Goal: Information Seeking & Learning: Understand process/instructions

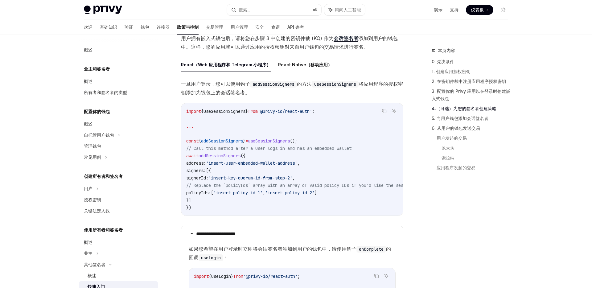
scroll to position [843, 0]
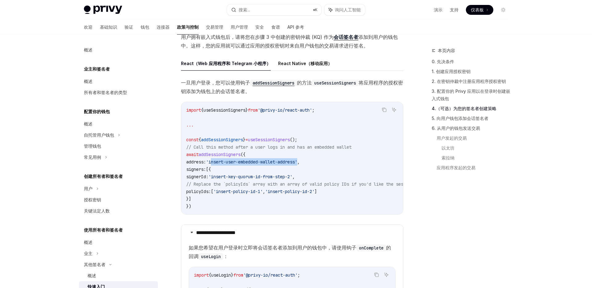
drag, startPoint x: 223, startPoint y: 162, endPoint x: 313, endPoint y: 164, distance: 90.0
click at [297, 164] on span "'insert-user-embedded-wallet-address'" at bounding box center [251, 162] width 91 height 6
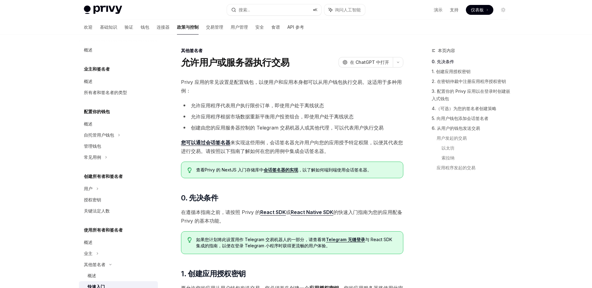
scroll to position [4, 0]
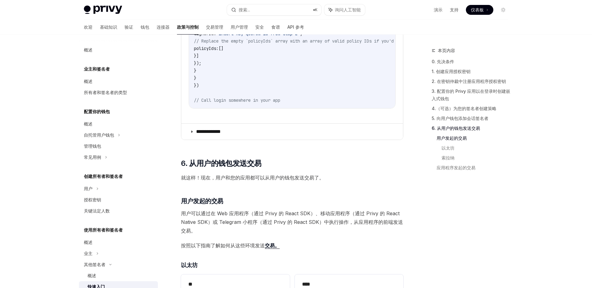
scroll to position [1275, 0]
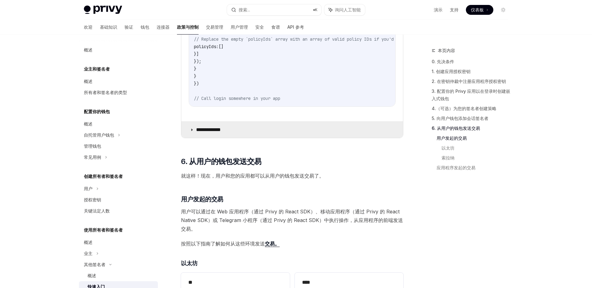
click at [264, 138] on summary "**********" at bounding box center [292, 130] width 222 height 16
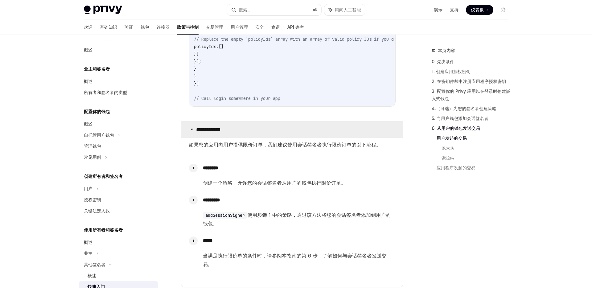
click at [264, 138] on summary "**********" at bounding box center [292, 130] width 222 height 16
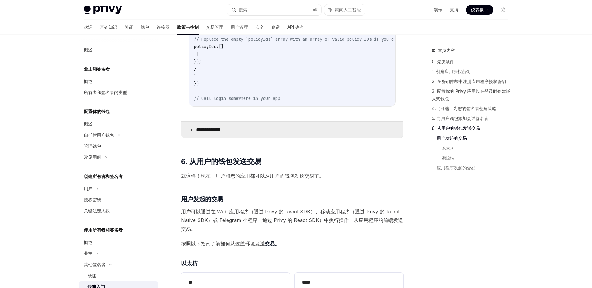
click at [264, 138] on summary "**********" at bounding box center [292, 130] width 222 height 16
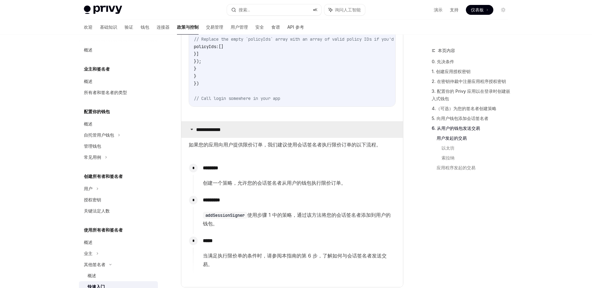
click at [264, 138] on summary "**********" at bounding box center [292, 130] width 222 height 16
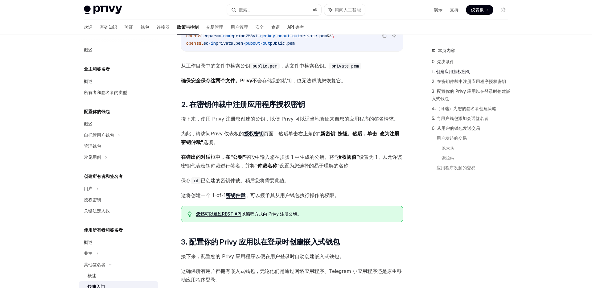
scroll to position [294, 0]
click at [321, 176] on span "保存 id 已创建的密钥仲裁。稍后您将需要此值。" at bounding box center [292, 180] width 222 height 9
click at [259, 167] on font "设置为 1，以允许该密钥代表密钥仲裁进行签​​名，并将" at bounding box center [291, 161] width 221 height 15
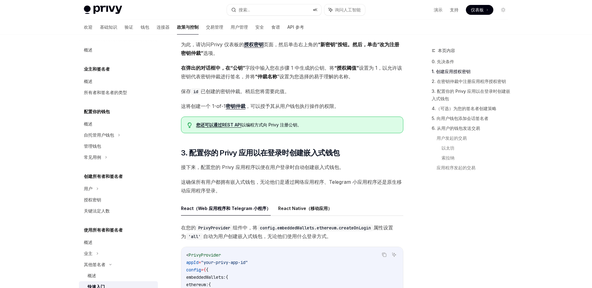
scroll to position [384, 0]
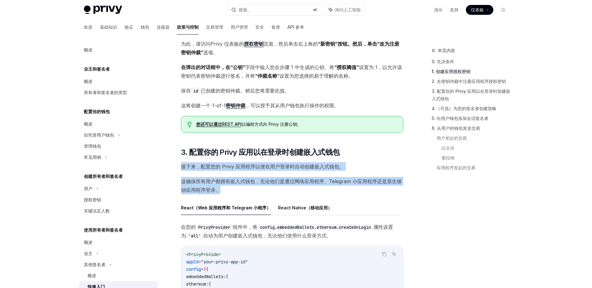
drag, startPoint x: 224, startPoint y: 194, endPoint x: 181, endPoint y: 165, distance: 51.6
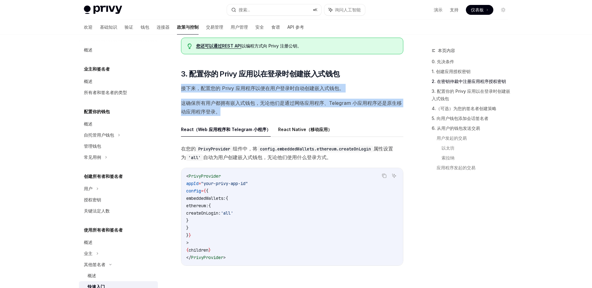
scroll to position [468, 0]
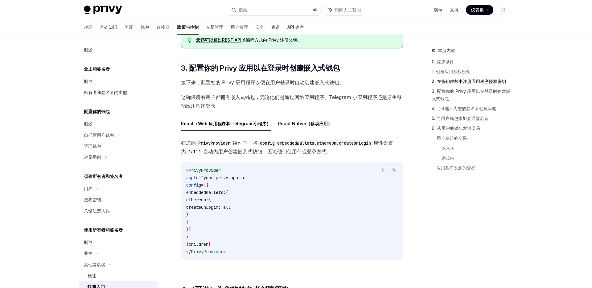
click at [336, 168] on code "< PrivyProvider appId = "your-privy-app-id" config = { { embeddedWallets: { eth…" at bounding box center [292, 210] width 212 height 89
click at [322, 149] on font "自动为用户创建嵌入式钱包，无论他们使用什么登录方式。" at bounding box center [267, 151] width 128 height 6
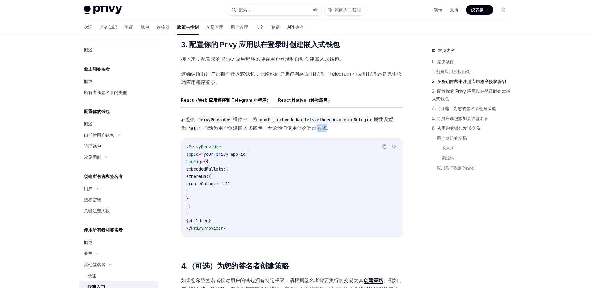
scroll to position [494, 0]
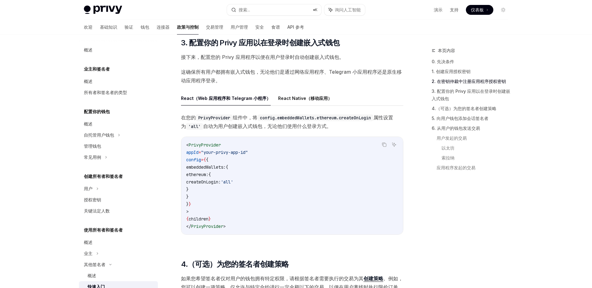
click at [295, 118] on code "config.embeddedWallets.ethereum.createOnLogin" at bounding box center [315, 117] width 116 height 7
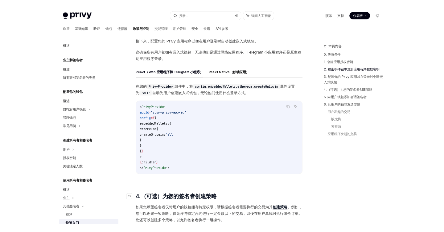
scroll to position [506, 0]
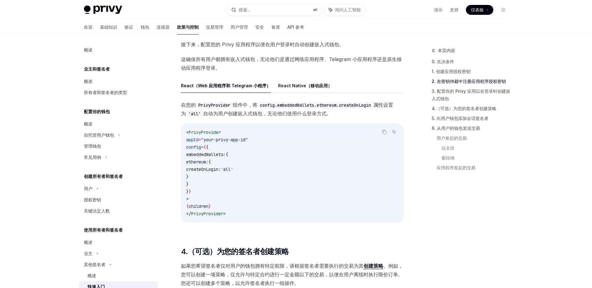
type textarea "*"
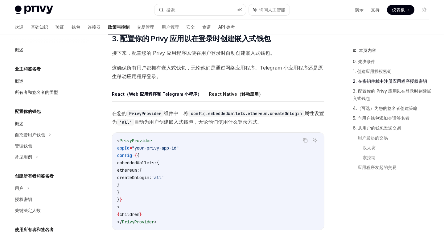
click at [224, 139] on code "< PrivyProvider appId = "your-privy-app-id" config = { { embeddedWallets: { eth…" at bounding box center [218, 181] width 202 height 89
click at [203, 115] on code "config.embeddedWallets.ethereum.createOnLogin" at bounding box center [246, 113] width 116 height 7
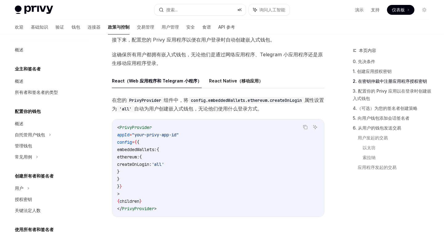
scroll to position [520, 0]
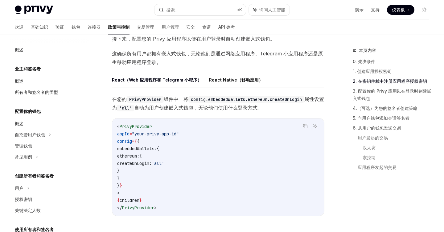
click at [160, 96] on code "PrivyProvider" at bounding box center [145, 99] width 37 height 7
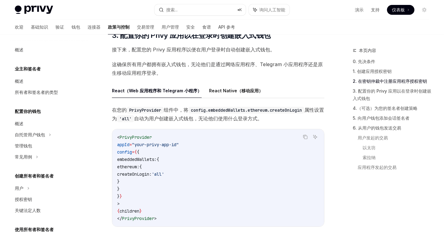
scroll to position [505, 0]
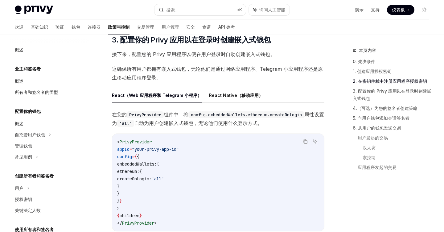
click at [269, 68] on font "这确保所有用户都拥有嵌入式钱包，无论他们是通过网络应用程序、Telegram 小应用程序还是原生移动应用程序登录。" at bounding box center [217, 73] width 211 height 15
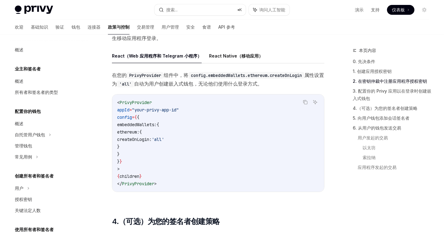
scroll to position [545, 0]
click at [291, 72] on code "config.embeddedWallets.ethereum.createOnLogin" at bounding box center [246, 75] width 116 height 7
click at [238, 85] on font "自动为用户创建嵌入式钱包，无论他们使用什么登录方式。" at bounding box center [198, 83] width 128 height 6
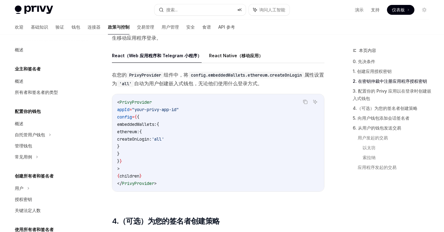
click at [283, 82] on span "在您的 PrivyProvider 组件中，将 config.embeddedWallets.ethereum.createOnLogin 属性设置为 'al…" at bounding box center [218, 79] width 212 height 17
click at [284, 78] on code "config.embeddedWallets.ethereum.createOnLogin" at bounding box center [246, 75] width 116 height 7
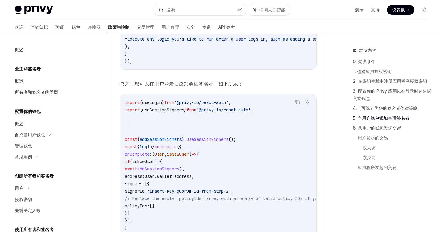
scroll to position [1129, 0]
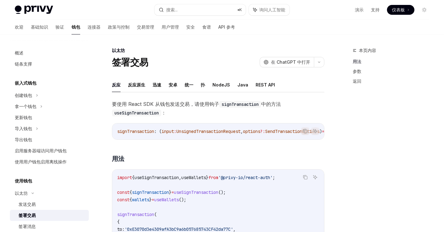
scroll to position [28, 0]
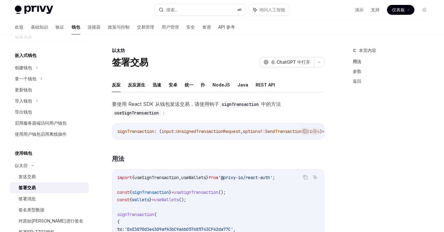
click at [223, 201] on code "import { useSignTransaction , useWallets } from '@privy-io/react-auth' ; const …" at bounding box center [278, 226] width 323 height 104
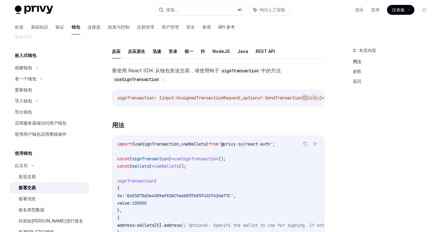
scroll to position [35, 0]
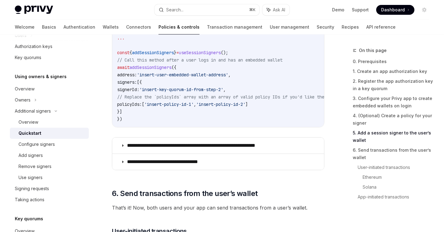
scroll to position [1145, 0]
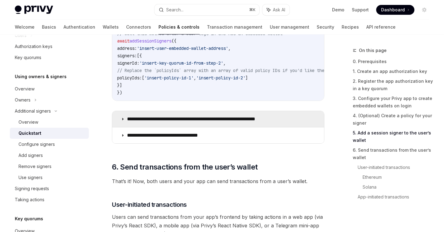
click at [191, 116] on p "**********" at bounding box center [206, 119] width 158 height 6
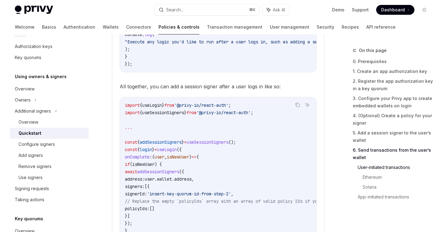
scroll to position [1302, 0]
click at [195, 130] on code "import { useLogin } from '@privy-io/react-auth' ; import { useSessionSigners } …" at bounding box center [355, 182] width 461 height 163
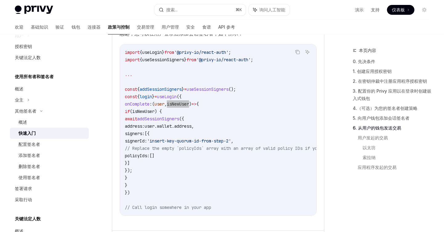
scroll to position [1262, 0]
click at [196, 103] on code "import { useLogin } from '@privy-io/react-auth' ; import { useSessionSigners } …" at bounding box center [355, 129] width 461 height 163
copy span "isNewUser"
click at [174, 94] on span "useLogin" at bounding box center [167, 97] width 20 height 6
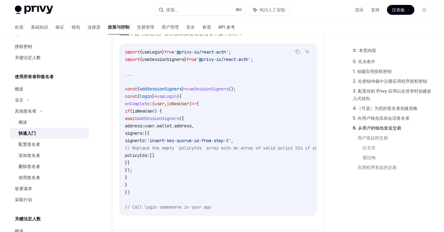
click at [174, 94] on span "useLogin" at bounding box center [167, 97] width 20 height 6
copy span "useLogin"
click at [164, 125] on code "import { useLogin } from '@privy-io/react-auth' ; import { useSessionSigners } …" at bounding box center [355, 129] width 461 height 163
click at [187, 101] on span "isNewUser" at bounding box center [178, 104] width 22 height 6
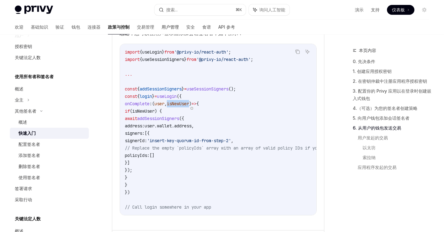
copy span "isNewUser"
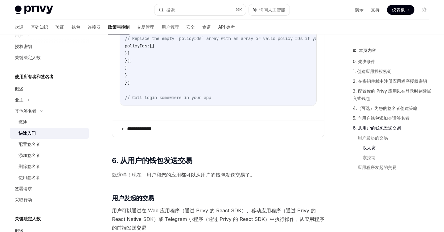
scroll to position [1372, 0]
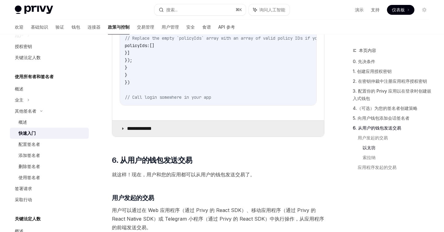
click at [152, 127] on font "**********" at bounding box center [139, 128] width 25 height 5
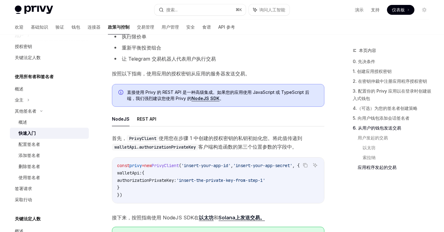
scroll to position [1913, 0]
click at [169, 182] on code "const privy = new PrivyClient ( 'insert-your-app-id' , 'insert-your-app-secret'…" at bounding box center [218, 180] width 202 height 37
click at [176, 180] on span "authorizationPrivateKey:" at bounding box center [146, 181] width 59 height 6
click at [174, 137] on font "使用您在步骤 1 中创建的授权密钥的私钥初始化您。将此值传递到" at bounding box center [230, 138] width 143 height 6
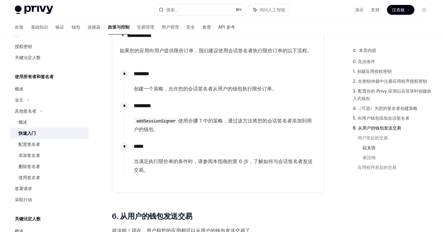
scroll to position [1383, 0]
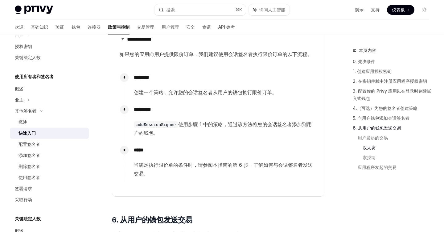
click at [235, 133] on font "通过该方法将您的会话签名者添加到用户的钱包。" at bounding box center [223, 128] width 178 height 15
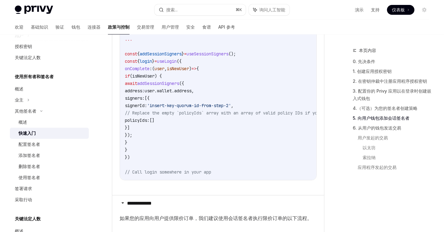
scroll to position [1220, 0]
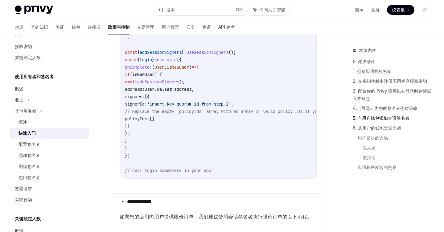
click at [152, 174] on span "// Call login somewhere in your app" at bounding box center [168, 171] width 86 height 6
click at [157, 184] on button "button" at bounding box center [156, 182] width 2 height 2
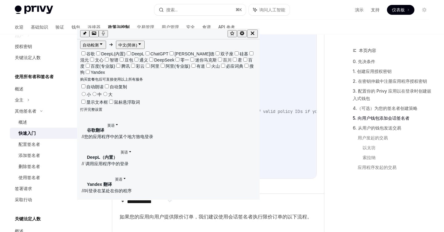
click at [254, 162] on code "import { useLogin } from '@privy-io/react-auth' ; import { useSessionSigners } …" at bounding box center [355, 93] width 461 height 163
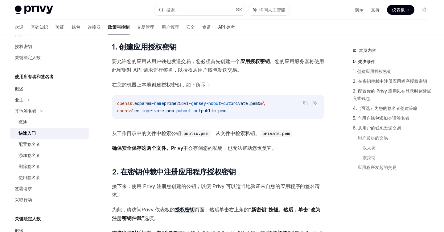
scroll to position [223, 0]
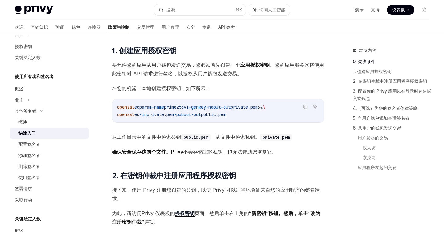
click at [203, 65] on font "要允许您的应用从用户钱包发送交易，您必须首先创建一个" at bounding box center [176, 65] width 128 height 6
click at [205, 65] on font "要允许您的应用从用户钱包发送交易，您必须首先创建一个" at bounding box center [176, 65] width 128 height 6
click at [236, 65] on font "要允许您的应用从用户钱包发送交易，您必须首先创建一个" at bounding box center [176, 65] width 128 height 6
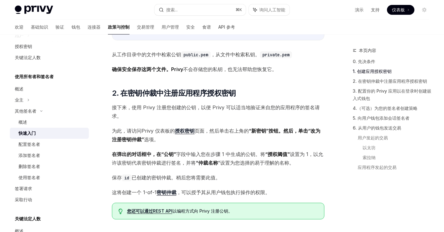
scroll to position [306, 0]
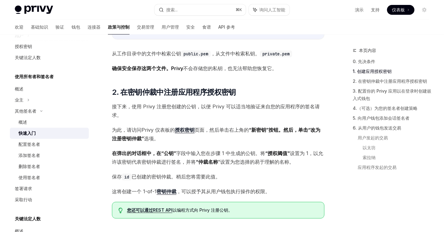
click at [181, 134] on span "为此，请访问 Privy 仪表板的 授权密钥 页面，然后单击右上角的 “新密钥”按钮。然后，单击 “改为注册密钥仲裁” 选项。" at bounding box center [218, 134] width 212 height 17
click at [186, 130] on font "授权密钥" at bounding box center [185, 130] width 20 height 6
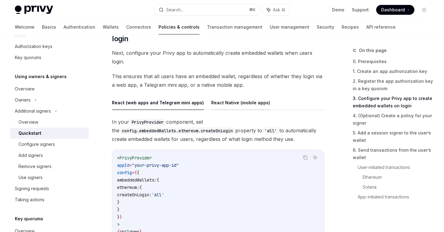
scroll to position [628, 0]
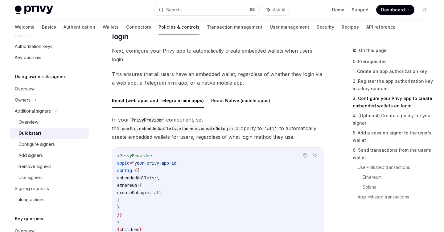
click at [211, 93] on div "React (web apps and Telegram mini apps) React Native (mobile apps) In your Priv…" at bounding box center [218, 174] width 212 height 162
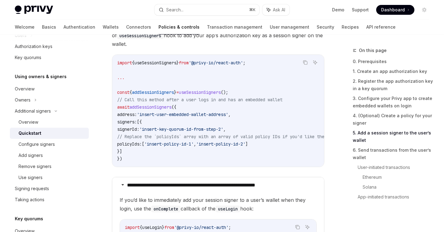
scroll to position [1060, 0]
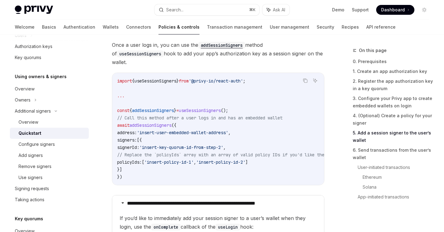
click at [152, 87] on code "import { useSessionSigners } from '@privy-io/react-auth' ; ... const { addSessi…" at bounding box center [445, 129] width 656 height 104
click at [153, 123] on span "addSessionSigners" at bounding box center [150, 126] width 42 height 6
copy span "addSessionSigners"
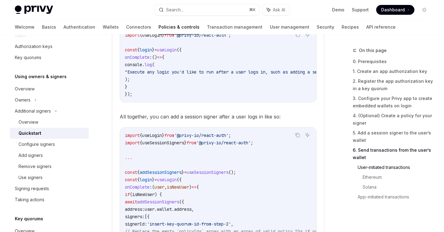
scroll to position [1272, 0]
drag, startPoint x: 193, startPoint y: 176, endPoint x: 171, endPoint y: 164, distance: 25.3
click at [171, 164] on code "import { useLogin } from '@privy-io/react-auth' ; import { useSessionSigners } …" at bounding box center [355, 212] width 461 height 163
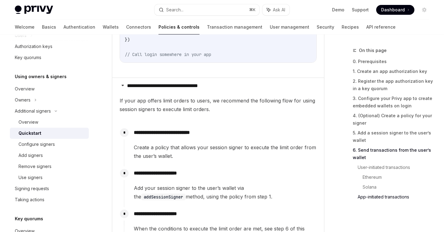
scroll to position [1513, 0]
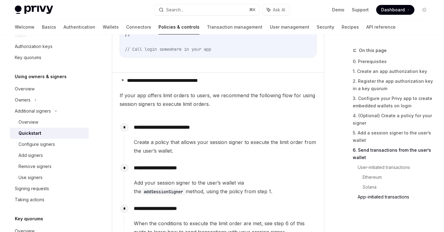
click at [189, 138] on span "Create a policy that allows your session signer to execute the limit order from…" at bounding box center [225, 146] width 182 height 17
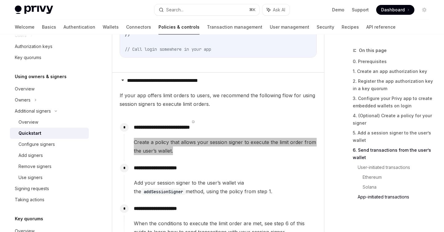
click at [189, 138] on span "Create a policy that allows your session signer to execute the limit order from…" at bounding box center [225, 146] width 182 height 17
click at [193, 122] on span "button" at bounding box center [193, 122] width 0 height 0
click at [235, 138] on span "Create a policy that allows your session signer to execute the limit order from…" at bounding box center [225, 146] width 182 height 17
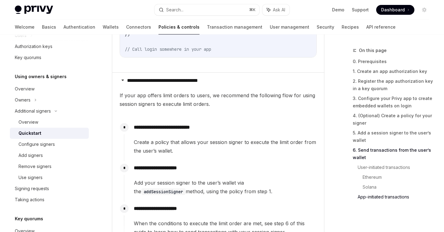
click at [231, 138] on span "Create a policy that allows your session signer to execute the limit order from…" at bounding box center [225, 146] width 182 height 17
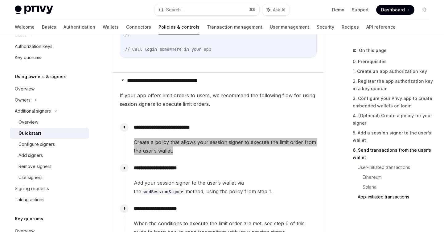
click at [231, 138] on span "Create a policy that allows your session signer to execute the limit order from…" at bounding box center [225, 146] width 182 height 17
click at [235, 124] on span "button" at bounding box center [235, 124] width 0 height 0
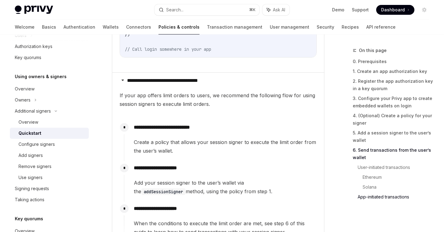
click at [248, 91] on span "If your app offers limit orders to users, we recommend the following flow for u…" at bounding box center [218, 99] width 197 height 17
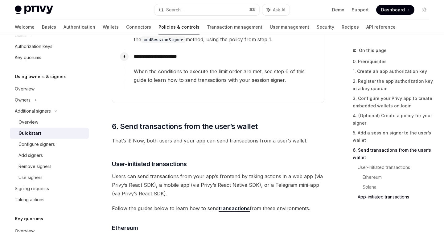
scroll to position [1667, 0]
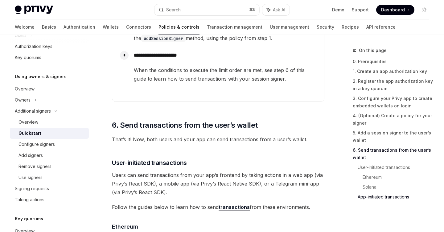
click at [237, 135] on span "That’s it! Now, both users and your app can send transactions from a user’s wal…" at bounding box center [218, 139] width 212 height 9
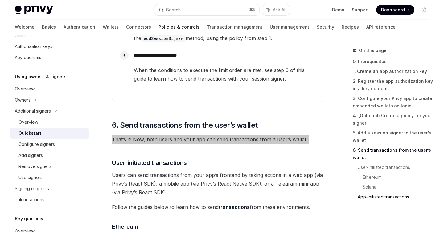
click at [237, 135] on span "That’s it! Now, both users and your app can send transactions from a user’s wal…" at bounding box center [218, 139] width 212 height 9
click at [241, 118] on span "button" at bounding box center [241, 118] width 0 height 0
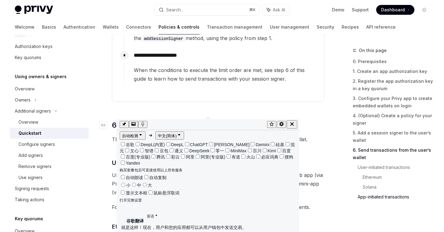
click at [210, 121] on span "6. Send transactions from the user’s wallet" at bounding box center [185, 126] width 146 height 10
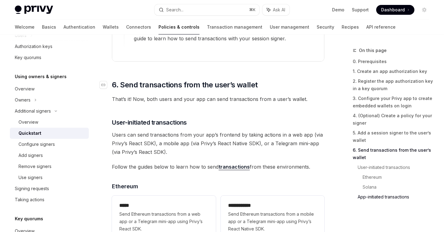
scroll to position [1713, 0]
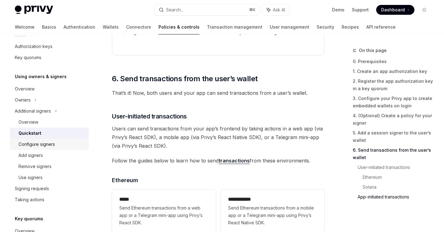
click at [47, 149] on link "Configure signers" at bounding box center [49, 144] width 79 height 11
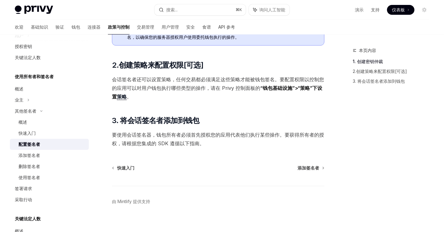
scroll to position [171, 0]
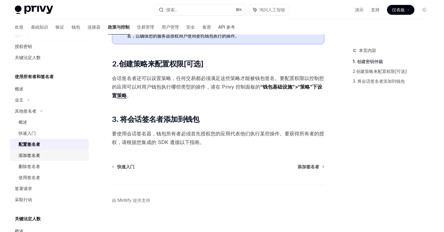
click at [35, 160] on link "添加签名者" at bounding box center [49, 155] width 79 height 11
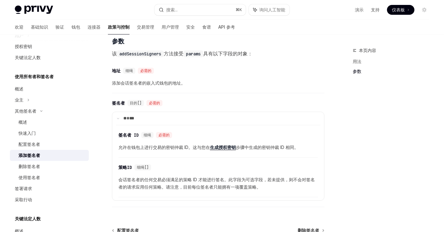
scroll to position [238, 0]
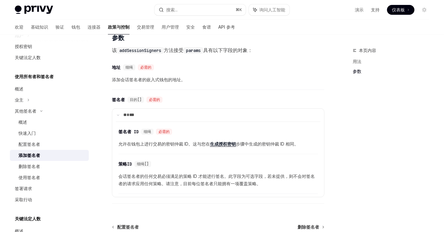
click at [139, 144] on font "允许在钱包上进行交易的密钥仲裁 ID。这与您在" at bounding box center [164, 143] width 92 height 5
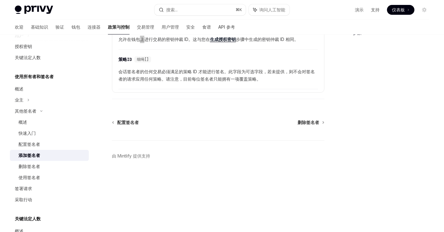
scroll to position [346, 0]
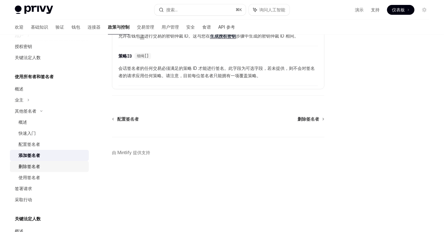
click at [31, 168] on font "删除签名者" at bounding box center [29, 166] width 22 height 5
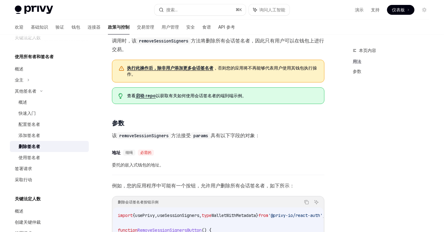
scroll to position [198, 0]
click at [21, 158] on font "使用签名者" at bounding box center [29, 157] width 22 height 5
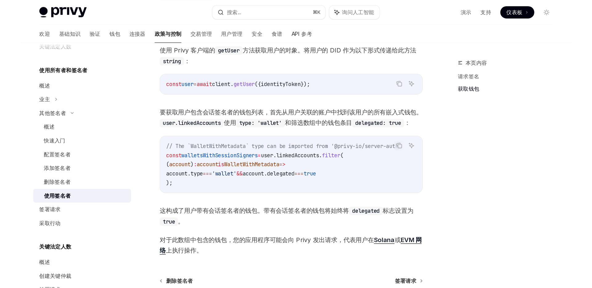
scroll to position [36, 0]
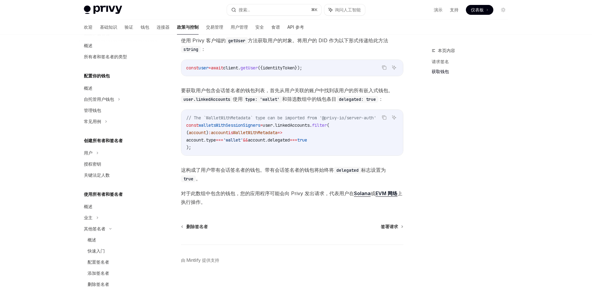
click at [241, 89] on font "要获取用户包含会话签名者的钱包列表，首先从用户关联的账户中找到该用户的所有嵌入式钱包。" at bounding box center [287, 90] width 212 height 6
click at [351, 94] on span "要获取用户包含会话签名者的钱包列表，首先从用户关联的账户中找到该用户的所有嵌入式钱包。 user.linkedAccounts 使用 type: 'walle…" at bounding box center [292, 94] width 222 height 17
click at [210, 98] on code "user.linkedAccounts" at bounding box center [207, 99] width 52 height 7
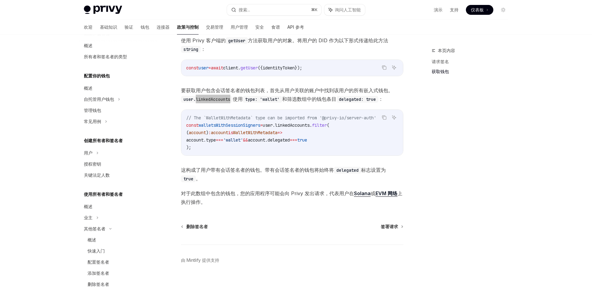
click at [210, 98] on code "user.linkedAccounts" at bounding box center [207, 99] width 52 height 7
click at [350, 100] on code "delegated: true" at bounding box center [357, 99] width 42 height 7
drag, startPoint x: 194, startPoint y: 173, endPoint x: 303, endPoint y: 168, distance: 108.9
click at [303, 168] on font "这构成了用户带有会话签名者的钱包。带有会话签名者的钱包将始终将" at bounding box center [257, 170] width 153 height 6
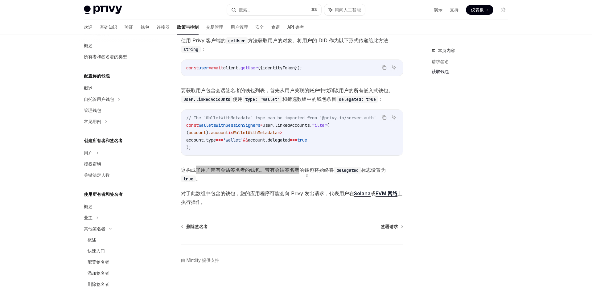
click at [290, 169] on font "这构成了用户带有会话签名者的钱包。带有会话签名者的钱包将始终将" at bounding box center [257, 170] width 153 height 6
click at [311, 172] on font "这构成了用户带有会话签名者的钱包。带有会话签名者的钱包将始终将" at bounding box center [257, 170] width 153 height 6
click at [239, 125] on span "walletsWithSessionSigners" at bounding box center [230, 125] width 62 height 6
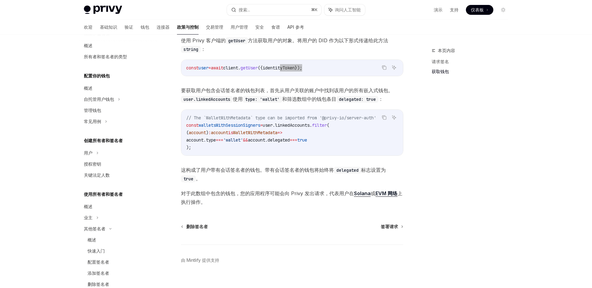
drag, startPoint x: 327, startPoint y: 70, endPoint x: 292, endPoint y: 69, distance: 35.1
click at [292, 69] on code "const user = await client . getUser ({ identityToken });" at bounding box center [292, 67] width 212 height 7
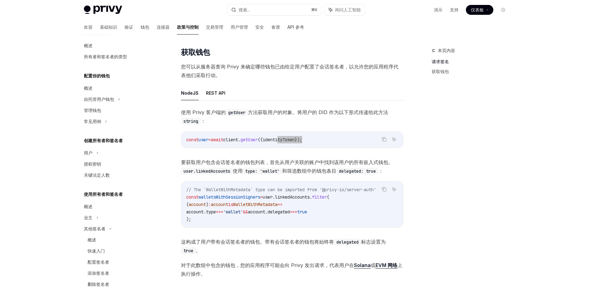
scroll to position [158, 0]
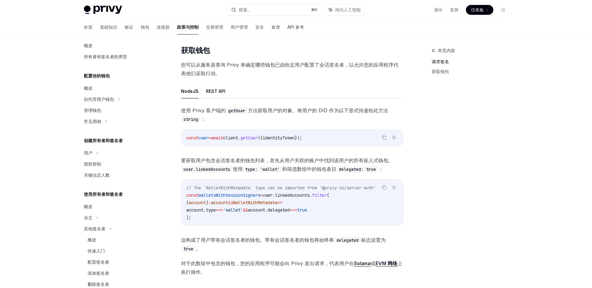
click at [243, 95] on ul "NodeJS REST API" at bounding box center [292, 91] width 222 height 15
click at [236, 113] on code "getUser" at bounding box center [237, 110] width 22 height 7
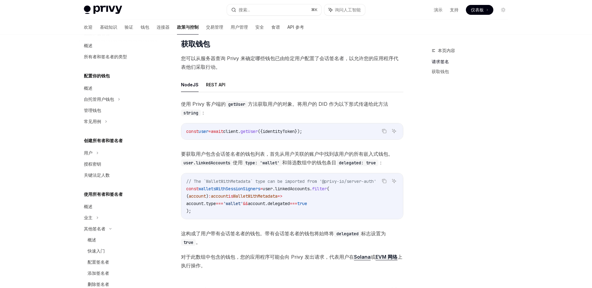
scroll to position [165, 0]
click at [349, 15] on button "询问人工智能" at bounding box center [344, 9] width 41 height 11
type textarea "*"
click at [444, 232] on textarea at bounding box center [503, 276] width 167 height 13
type textarea "*"
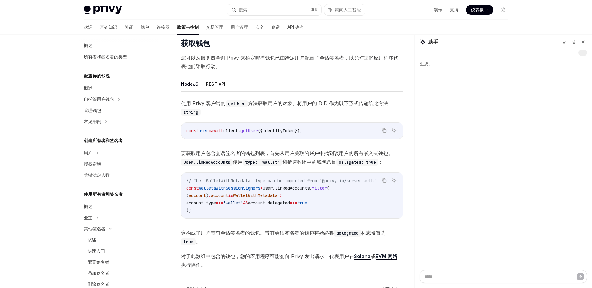
click at [444, 232] on textarea at bounding box center [503, 276] width 167 height 13
type textarea "*"
click at [444, 42] on icon at bounding box center [574, 42] width 4 height 4
click at [444, 232] on div "答案是使用人工智能生成的，可能包含错误。" at bounding box center [503, 157] width 177 height 214
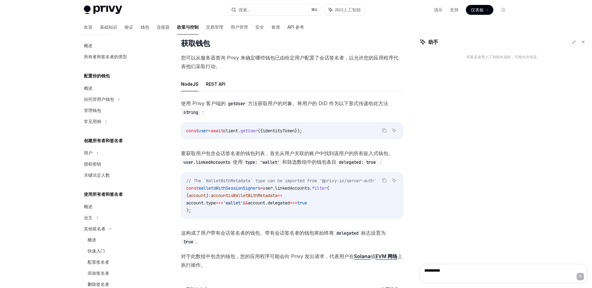
click at [344, 15] on div "Privy Docs 主页 搜索... ⌘ K 询问人工智能 演示 支持 仪表板 仪表板 搜索..." at bounding box center [296, 10] width 424 height 20
click at [344, 12] on font "询问人工智能" at bounding box center [348, 9] width 26 height 5
type textarea "*"
click at [356, 4] on button "询问人工智能" at bounding box center [344, 9] width 41 height 11
type textarea "*"
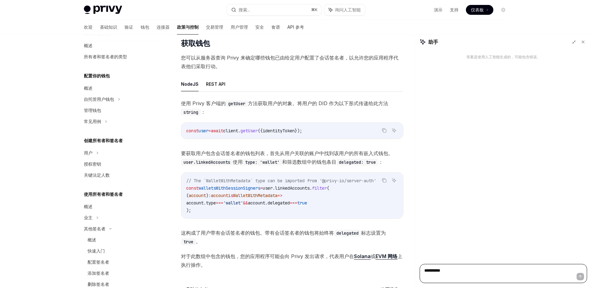
paste textarea "**********"
type textarea "**********"
type textarea "*"
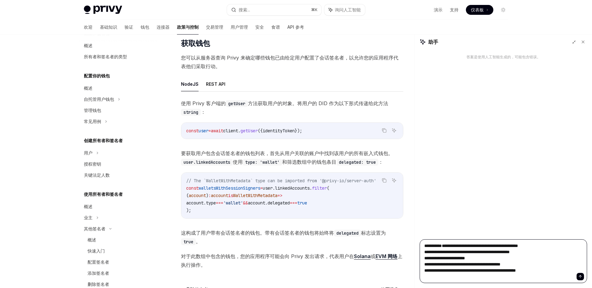
type textarea "**********"
type textarea "*"
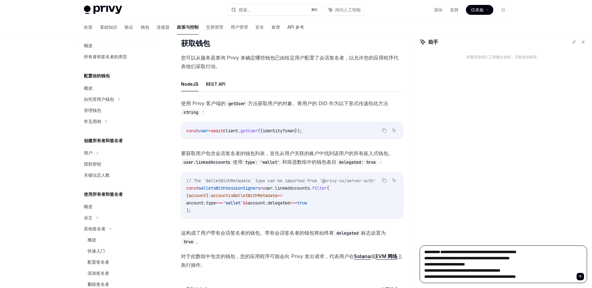
type textarea "**********"
type textarea "*"
type textarea "**********"
type textarea "*"
type textarea "**********"
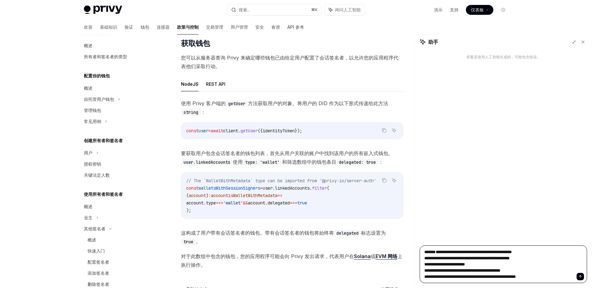
type textarea "*"
type textarea "**********"
type textarea "*"
type textarea "**********"
type textarea "*"
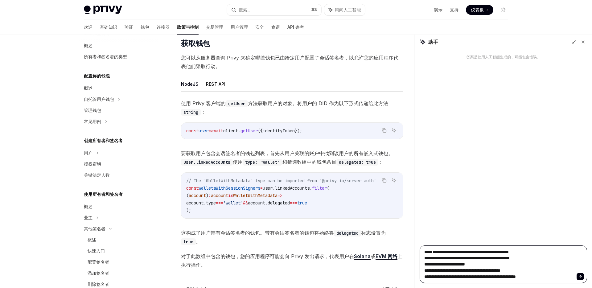
type textarea "**********"
type textarea "*"
type textarea "**********"
type textarea "*"
type textarea "**********"
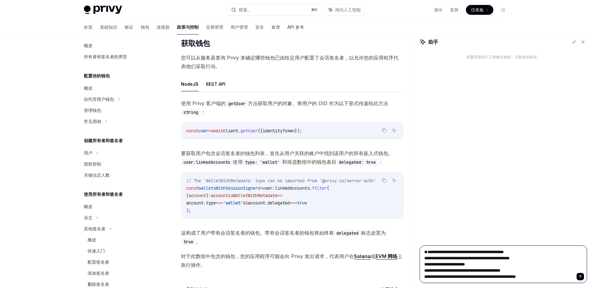
type textarea "*"
type textarea "**********"
type textarea "*"
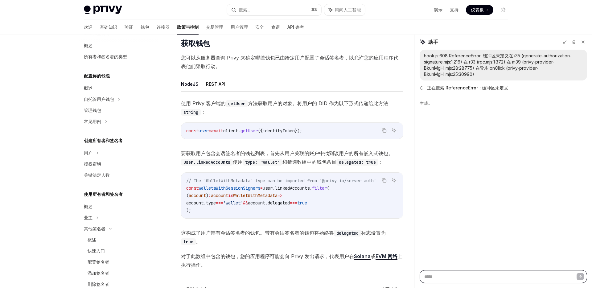
type textarea "*"
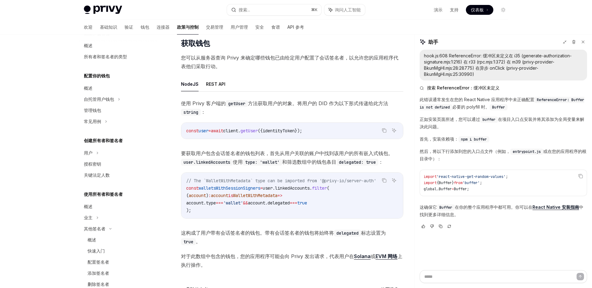
click at [444, 142] on span "npm i buffer" at bounding box center [474, 139] width 26 height 5
click at [444, 126] on p "正如安装页面所述，您可以通过 buffer 在项目入口点安装并将其添加为全局变量来解决此问题。" at bounding box center [503, 123] width 167 height 15
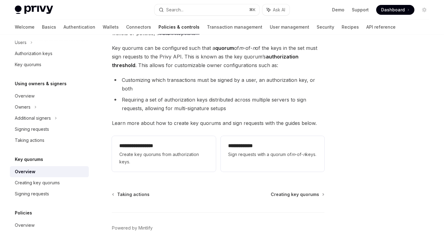
scroll to position [88, 0]
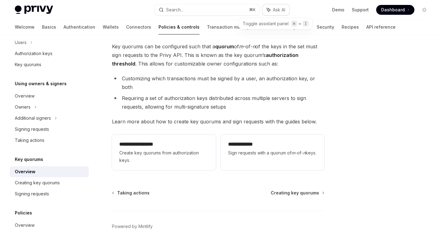
click at [273, 11] on span "Ask AI" at bounding box center [279, 10] width 12 height 6
type textarea "*"
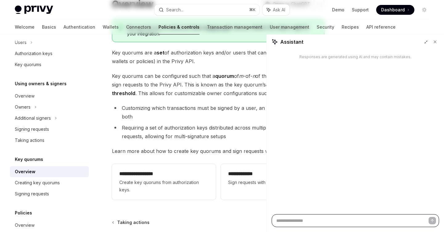
scroll to position [0, 0]
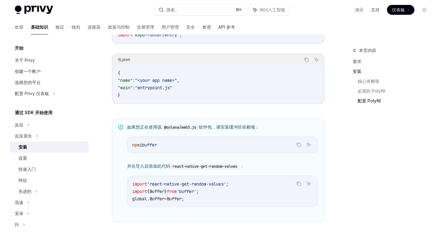
scroll to position [390, 0]
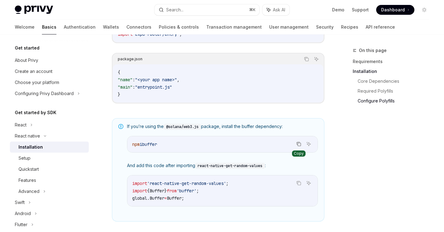
click at [300, 146] on icon "Copy the contents from the code block" at bounding box center [299, 144] width 3 height 3
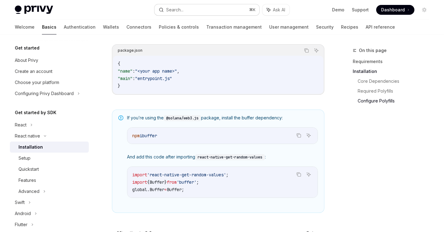
scroll to position [401, 0]
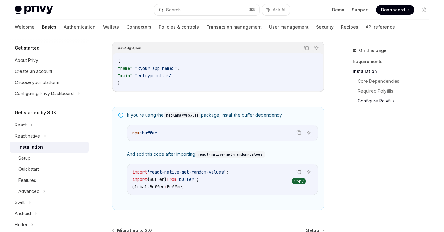
click at [299, 174] on icon "Copy the contents from the code block" at bounding box center [298, 172] width 5 height 5
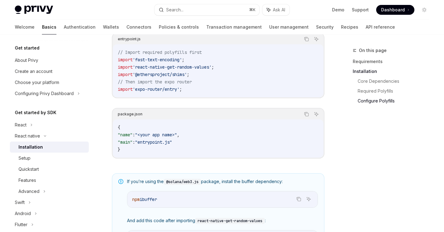
scroll to position [333, 0]
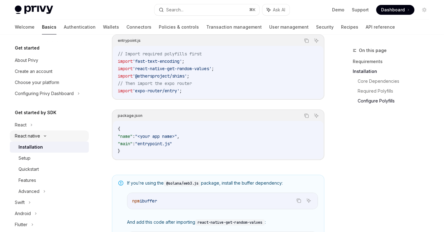
click at [35, 137] on div "React native" at bounding box center [27, 136] width 25 height 7
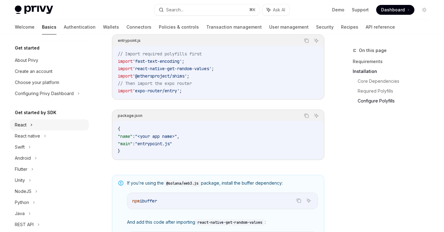
click at [35, 129] on div "React" at bounding box center [49, 125] width 79 height 11
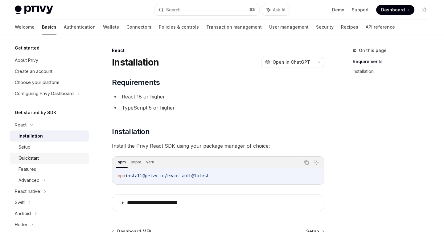
click at [38, 155] on div "Quickstart" at bounding box center [28, 158] width 20 height 7
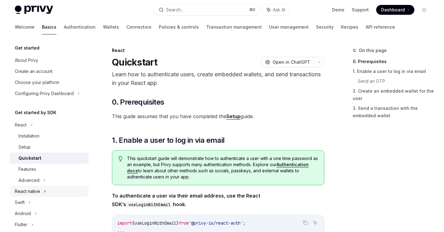
click at [41, 193] on div "React native" at bounding box center [49, 191] width 79 height 11
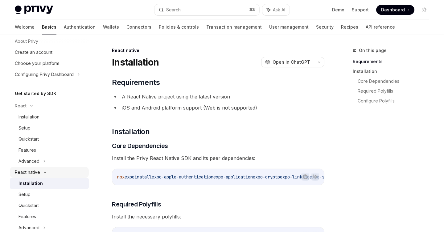
scroll to position [20, 0]
click at [41, 193] on div "Setup" at bounding box center [51, 193] width 67 height 7
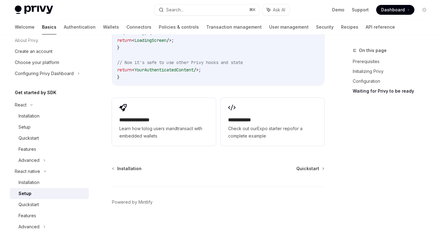
scroll to position [621, 0]
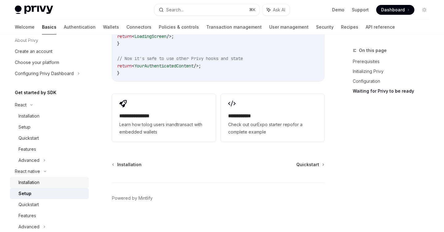
click at [36, 179] on div "Installation" at bounding box center [28, 182] width 21 height 7
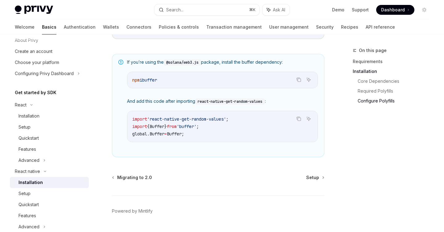
scroll to position [454, 0]
click at [42, 174] on div "React native" at bounding box center [49, 171] width 79 height 11
click at [37, 119] on div "Installation" at bounding box center [28, 116] width 21 height 7
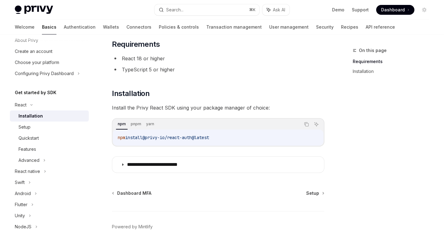
scroll to position [71, 0]
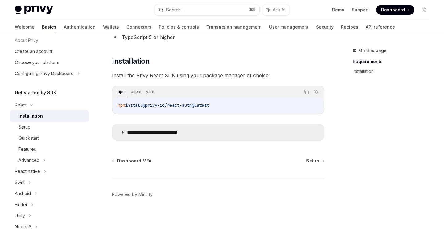
click at [150, 133] on p "**********" at bounding box center [162, 132] width 70 height 6
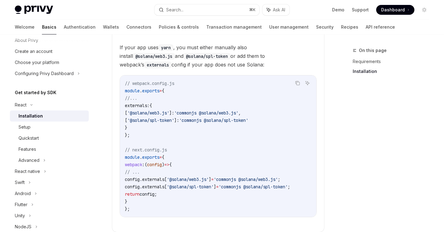
scroll to position [172, 0]
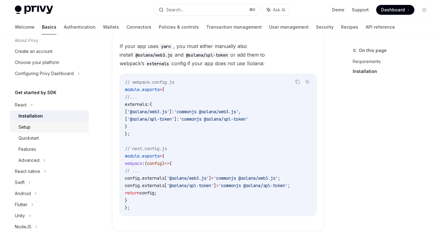
click at [40, 127] on div "Setup" at bounding box center [51, 127] width 67 height 7
type textarea "*"
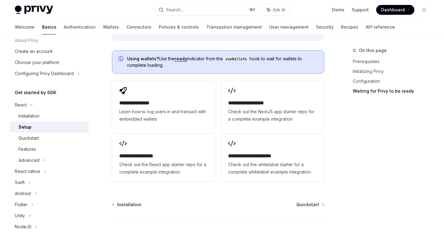
scroll to position [848, 0]
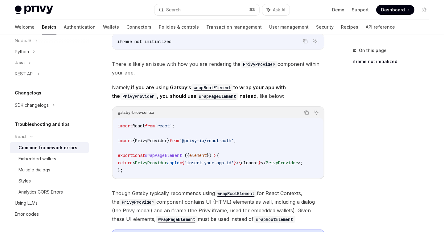
scroll to position [166, 0]
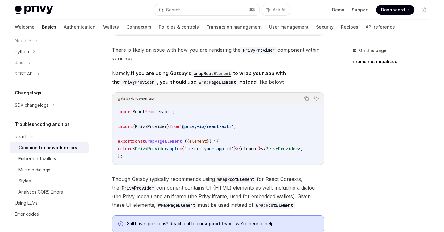
click at [183, 157] on code "import React from 'react' ; import { PrivyProvider } from '@privy-io/react-auth…" at bounding box center [218, 134] width 201 height 52
click at [192, 152] on code "import React from 'react' ; import { PrivyProvider } from '@privy-io/react-auth…" at bounding box center [218, 134] width 201 height 52
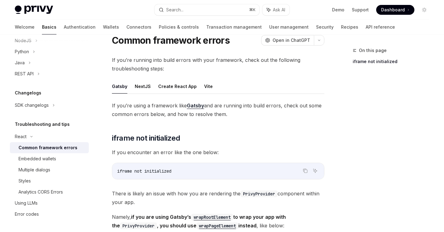
scroll to position [23, 0]
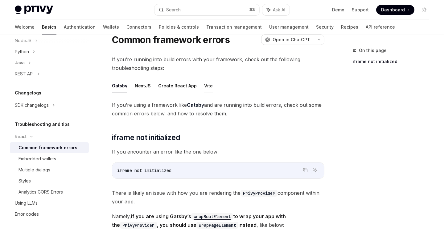
click at [205, 88] on button "Vite" at bounding box center [208, 86] width 9 height 14
type textarea "*"
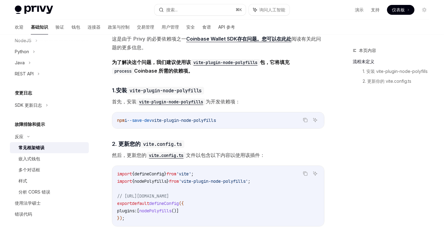
scroll to position [160, 0]
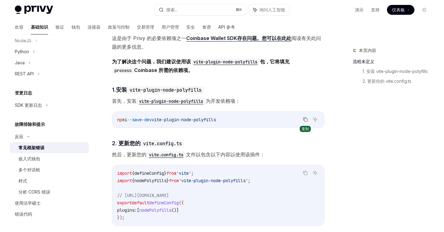
click at [305, 122] on icon "复制代码块中的内容" at bounding box center [305, 120] width 3 height 3
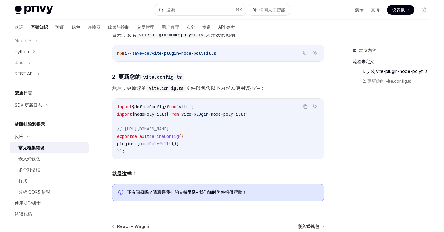
scroll to position [229, 0]
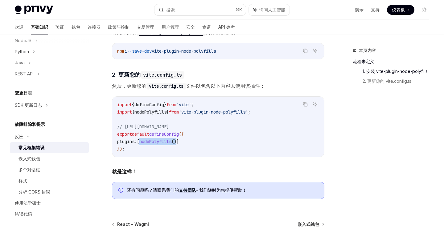
drag, startPoint x: 148, startPoint y: 146, endPoint x: 187, endPoint y: 145, distance: 39.2
click at [179, 145] on span "plugins: [ nodePolyfills ()]" at bounding box center [148, 142] width 62 height 6
copy span "nodePolyfills ()"
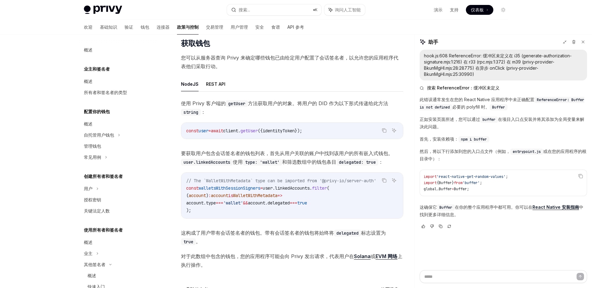
scroll to position [36, 0]
